Goal: Navigation & Orientation: Find specific page/section

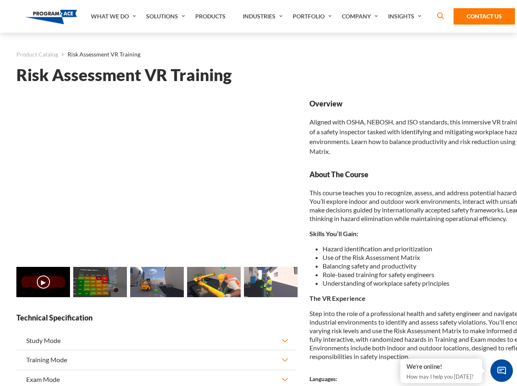
click at [167, 16] on link "Solutions" at bounding box center [166, 16] width 49 height 33
click at [0, 0] on div "AI & Computer Vision Solutions Computer Vision Quality Control AI tools for fas…" at bounding box center [0, 0] width 0 height 0
click at [0, 0] on div "AI & Computer Vision Solutions Virtual Training Solutions Virtual Tour Solution…" at bounding box center [0, 0] width 0 height 0
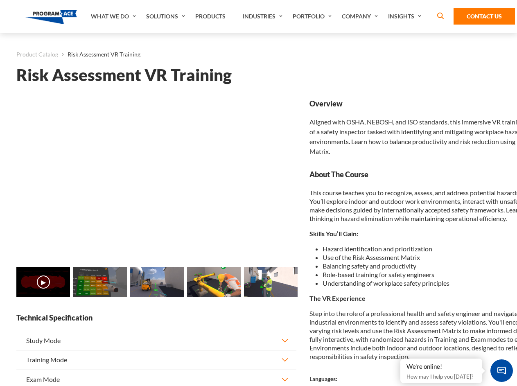
click at [0, 0] on div "AI & Computer Vision Solutions Virtual Training Solutions Virtual Tour Solution…" at bounding box center [0, 0] width 0 height 0
click at [0, 0] on div "AI & Computer Vision Solutions Computer Vision Quality Control AI tools for fas…" at bounding box center [0, 0] width 0 height 0
